Goal: Task Accomplishment & Management: Use online tool/utility

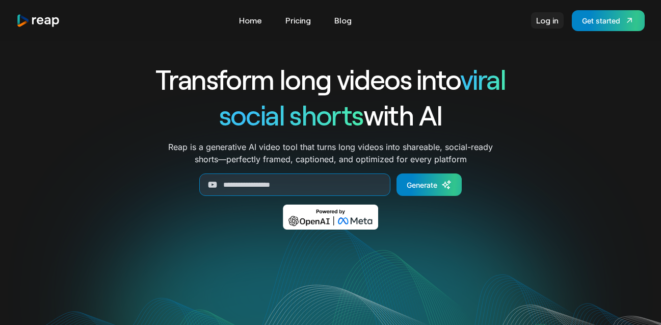
click at [564, 23] on div "Log in Get started" at bounding box center [588, 20] width 114 height 21
click at [541, 27] on link "Log in" at bounding box center [547, 20] width 33 height 16
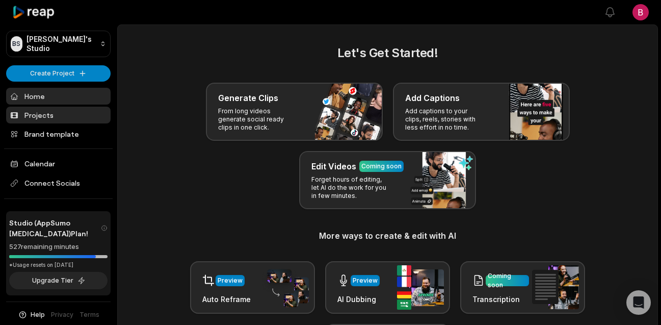
click at [39, 118] on link "Projects" at bounding box center [58, 115] width 105 height 17
